Goal: Task Accomplishment & Management: Use online tool/utility

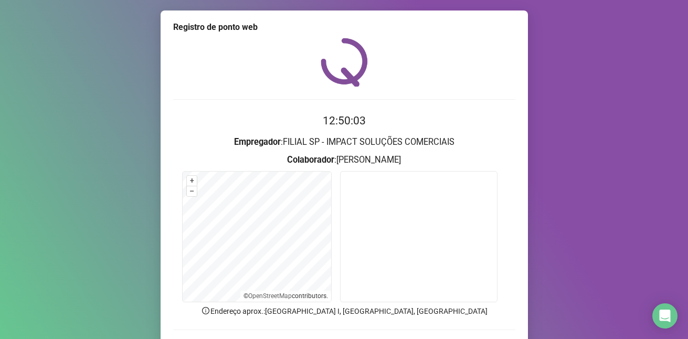
scroll to position [71, 0]
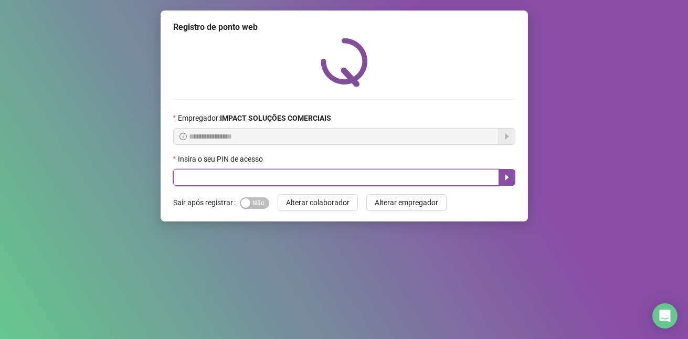
click at [266, 179] on input "text" at bounding box center [336, 177] width 326 height 17
type input "*****"
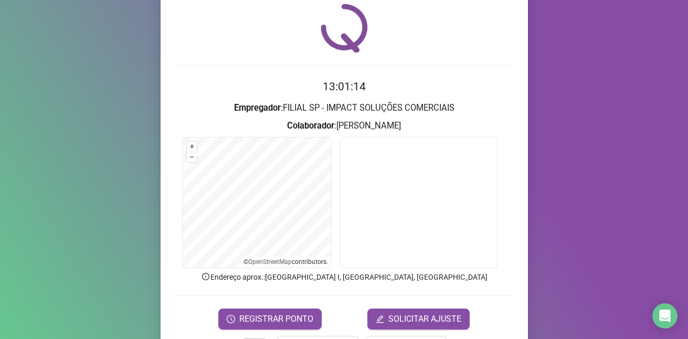
scroll to position [52, 0]
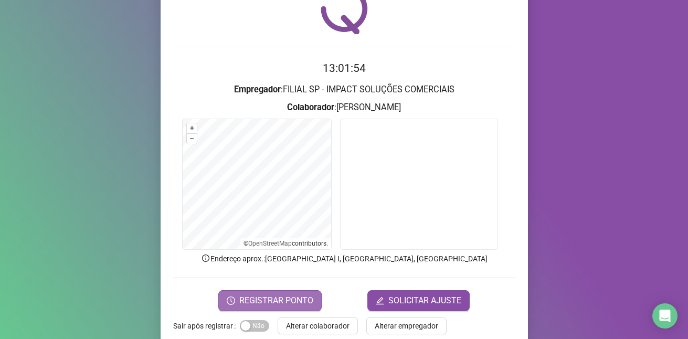
click at [274, 298] on span "REGISTRAR PONTO" at bounding box center [276, 300] width 74 height 13
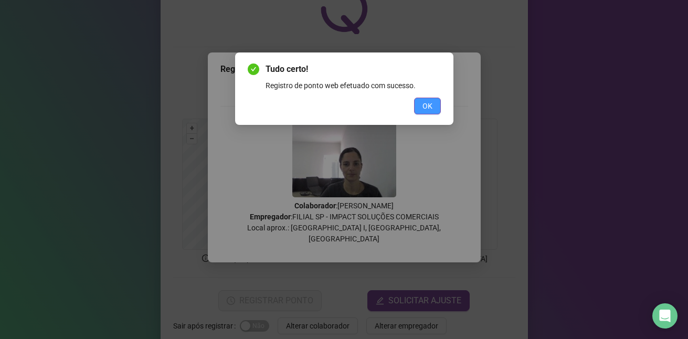
click at [427, 105] on span "OK" at bounding box center [427, 106] width 10 height 12
